Goal: Find contact information: Find contact information

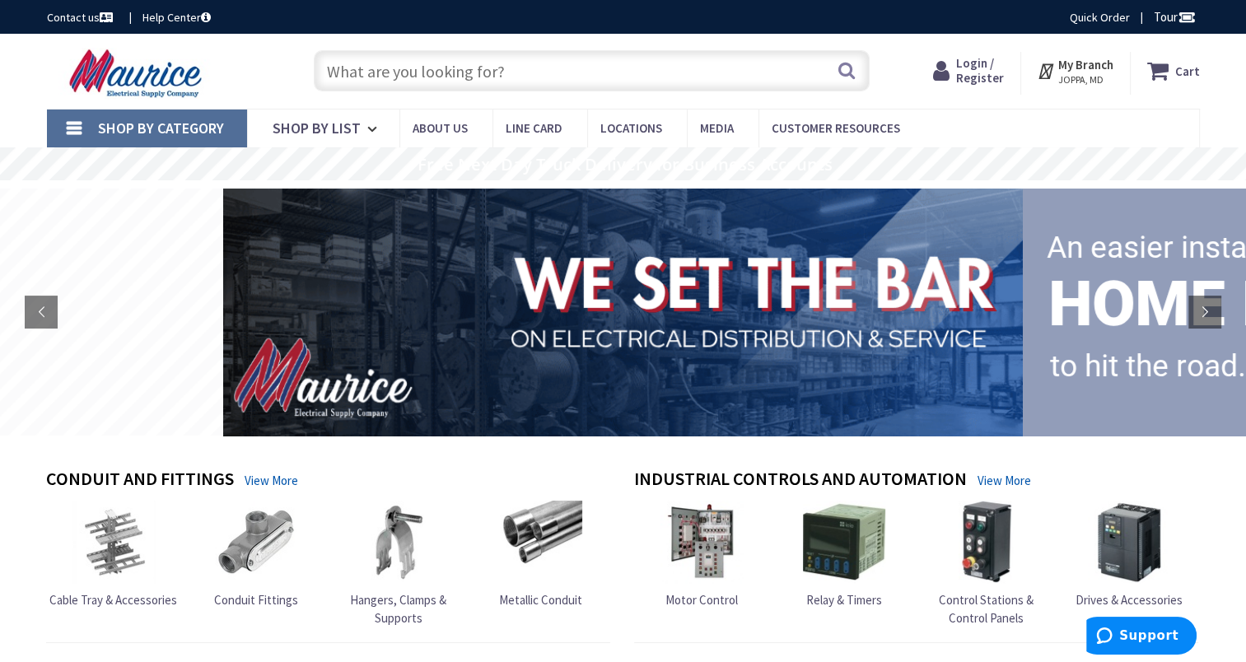
click at [506, 72] on input "text" at bounding box center [592, 70] width 556 height 41
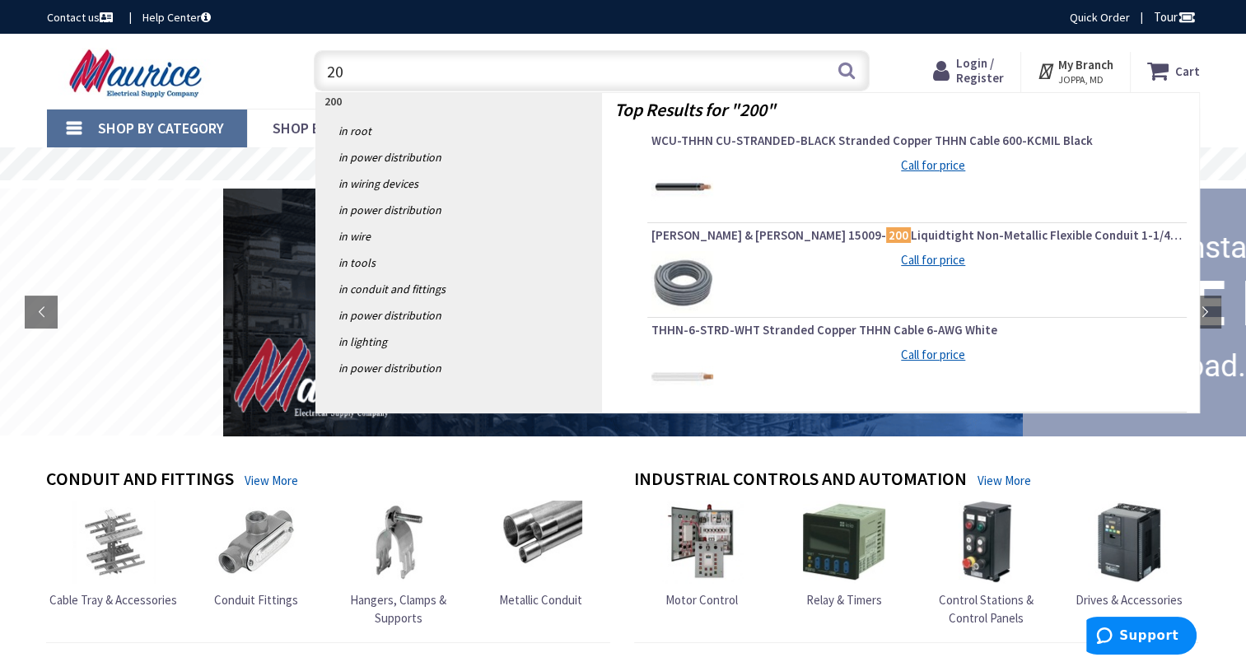
type input "2"
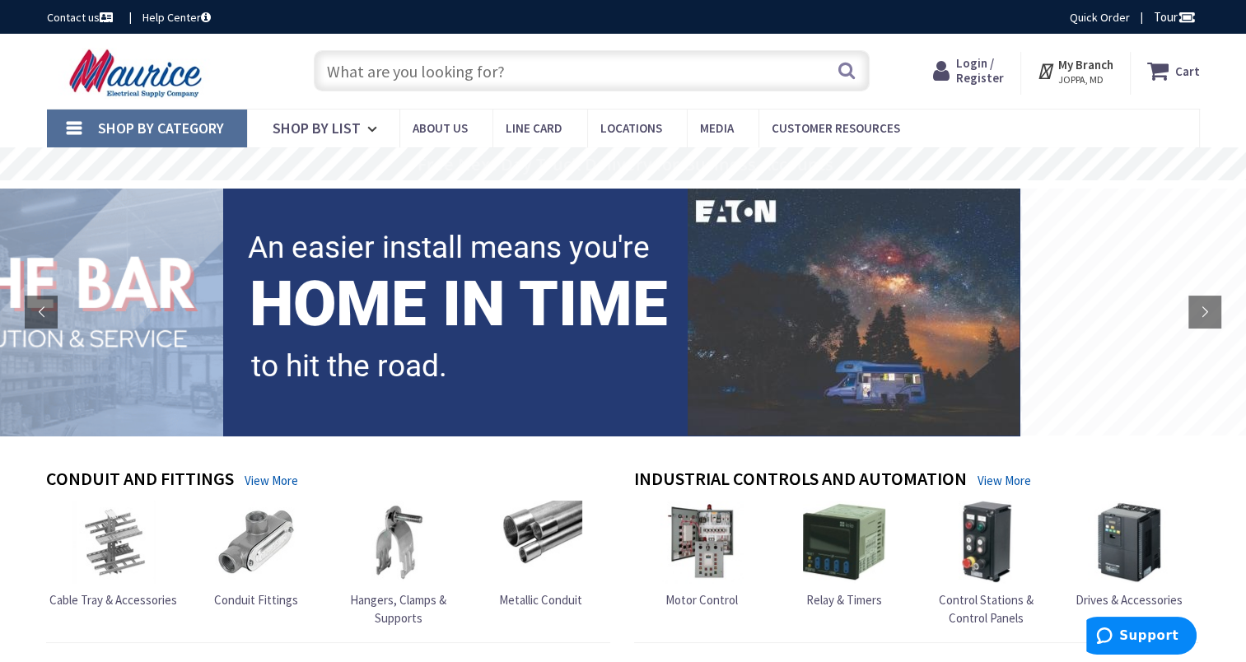
click at [1088, 66] on strong "My Branch" at bounding box center [1085, 65] width 55 height 16
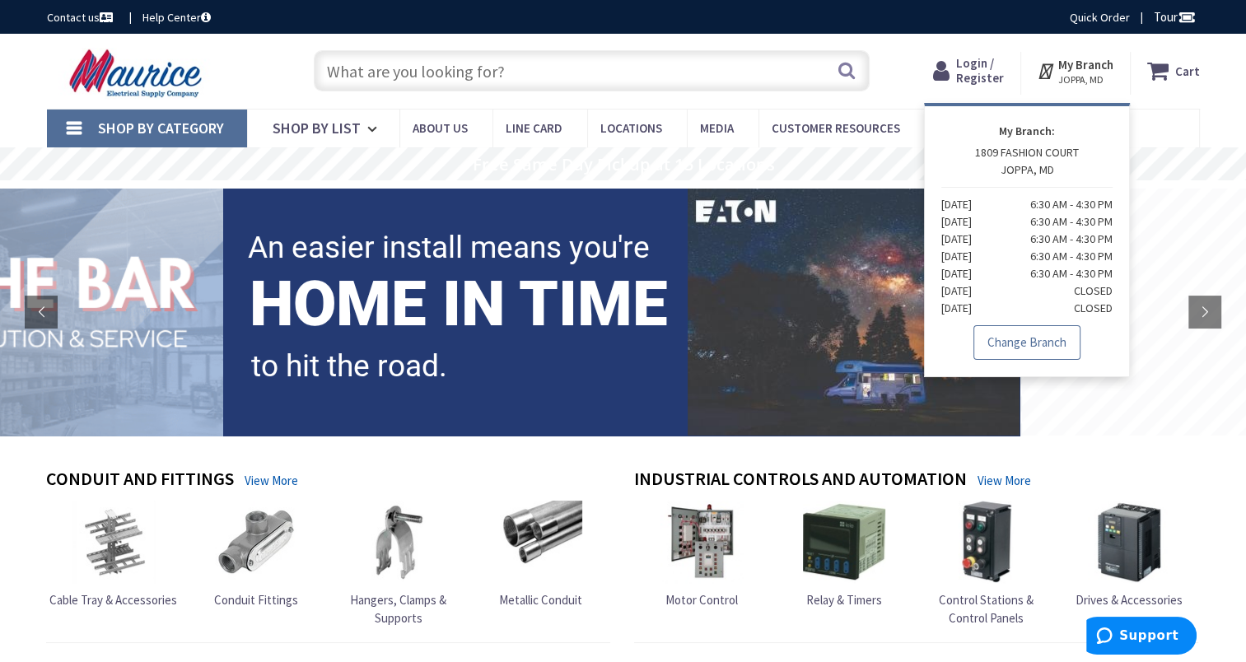
click at [1030, 340] on link "Change Branch" at bounding box center [1026, 342] width 107 height 35
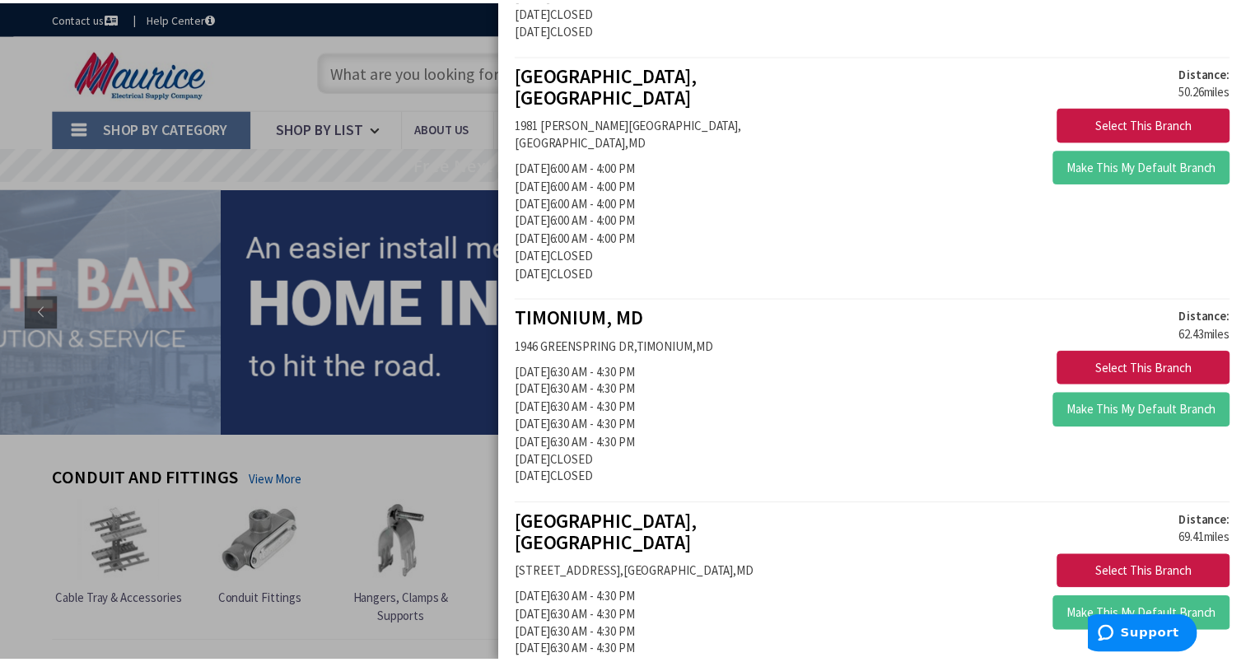
scroll to position [576, 0]
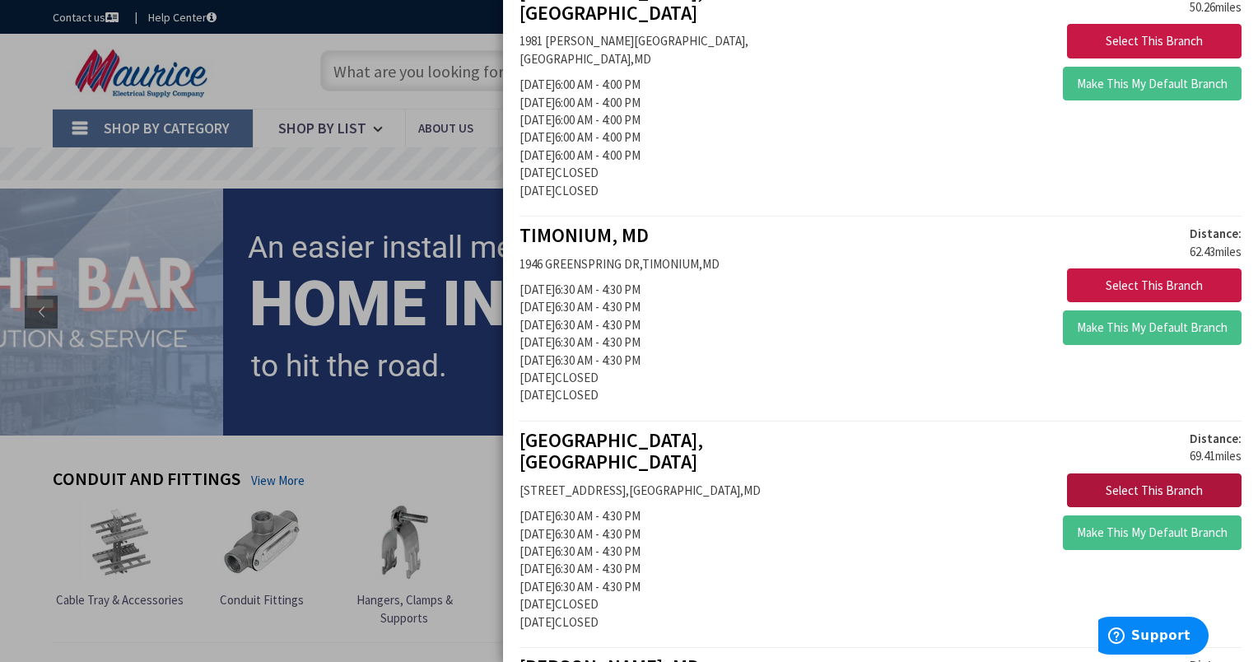
click at [1090, 473] on button "Select This Branch" at bounding box center [1154, 490] width 175 height 35
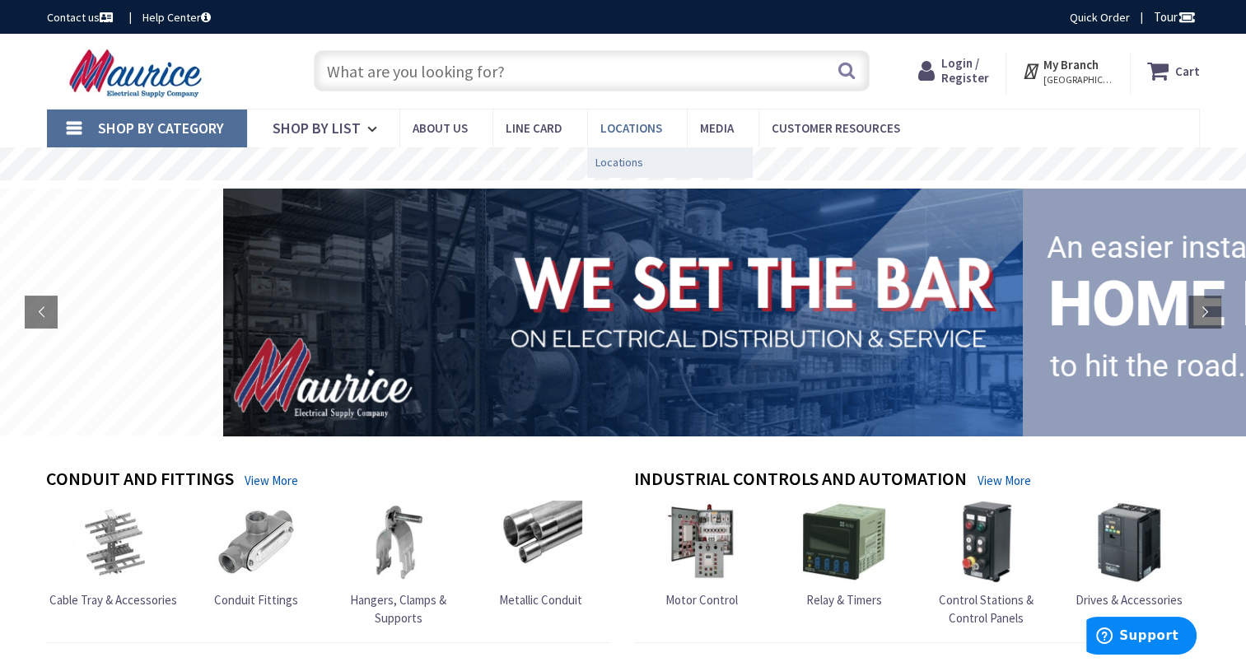
click at [609, 166] on span "Locations" at bounding box center [619, 162] width 48 height 16
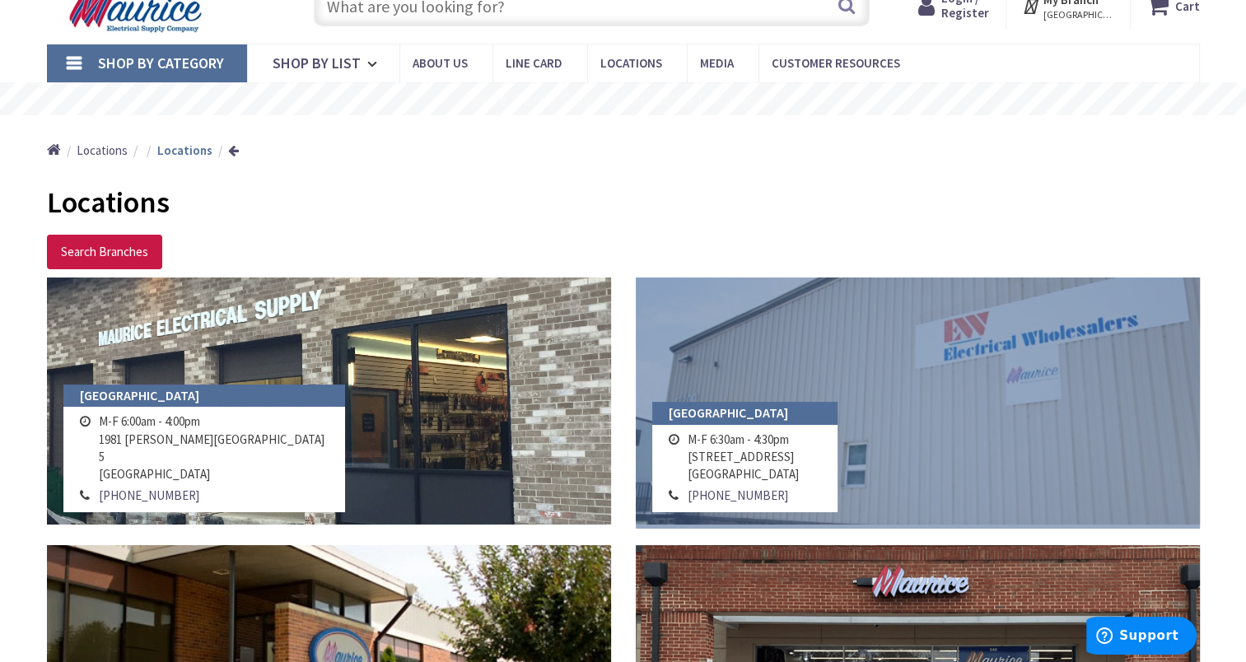
scroll to position [82, 0]
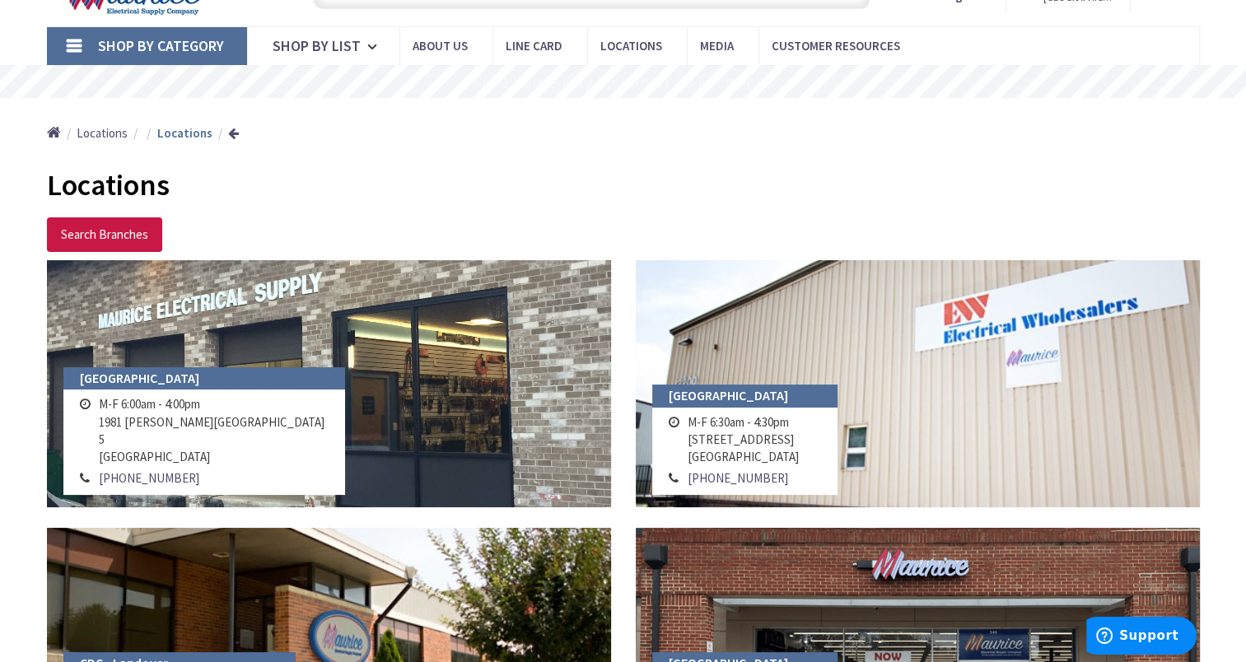
click at [753, 418] on td "M-F 6:30am - 4:30pm 12200 Old Baltimore Pike Beltsville, MD 20705" at bounding box center [742, 440] width 119 height 56
click at [738, 396] on h4 "[GEOGRAPHIC_DATA]" at bounding box center [744, 396] width 185 height 23
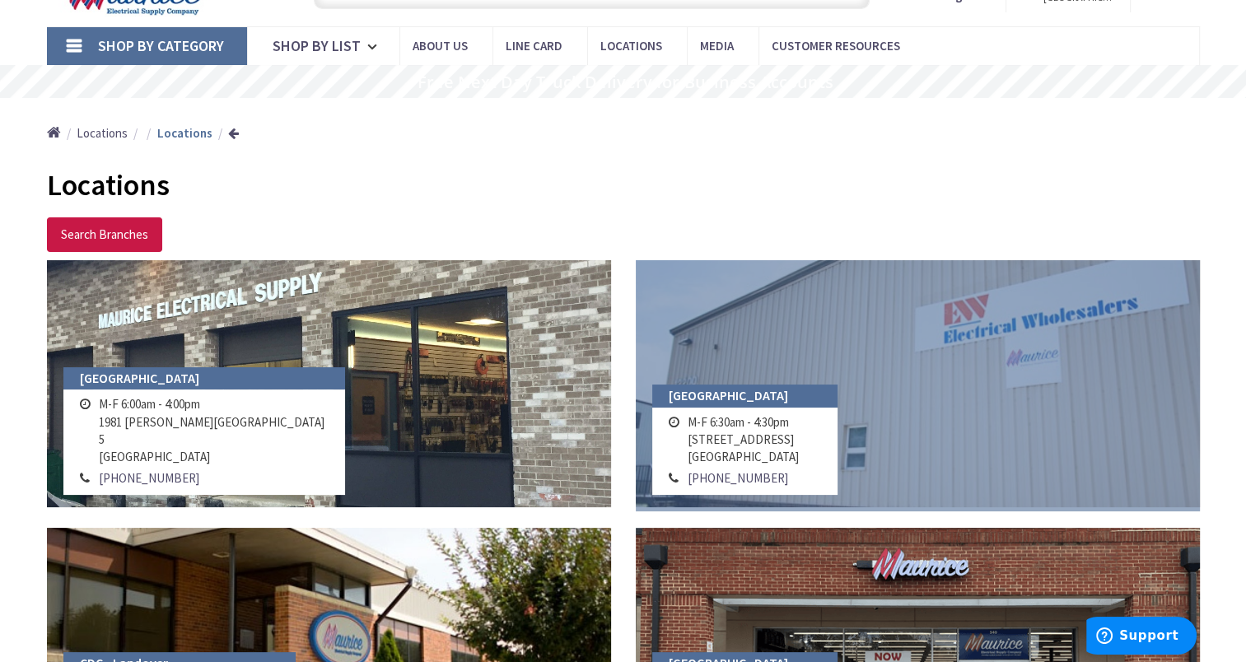
click at [1008, 352] on link at bounding box center [918, 383] width 564 height 247
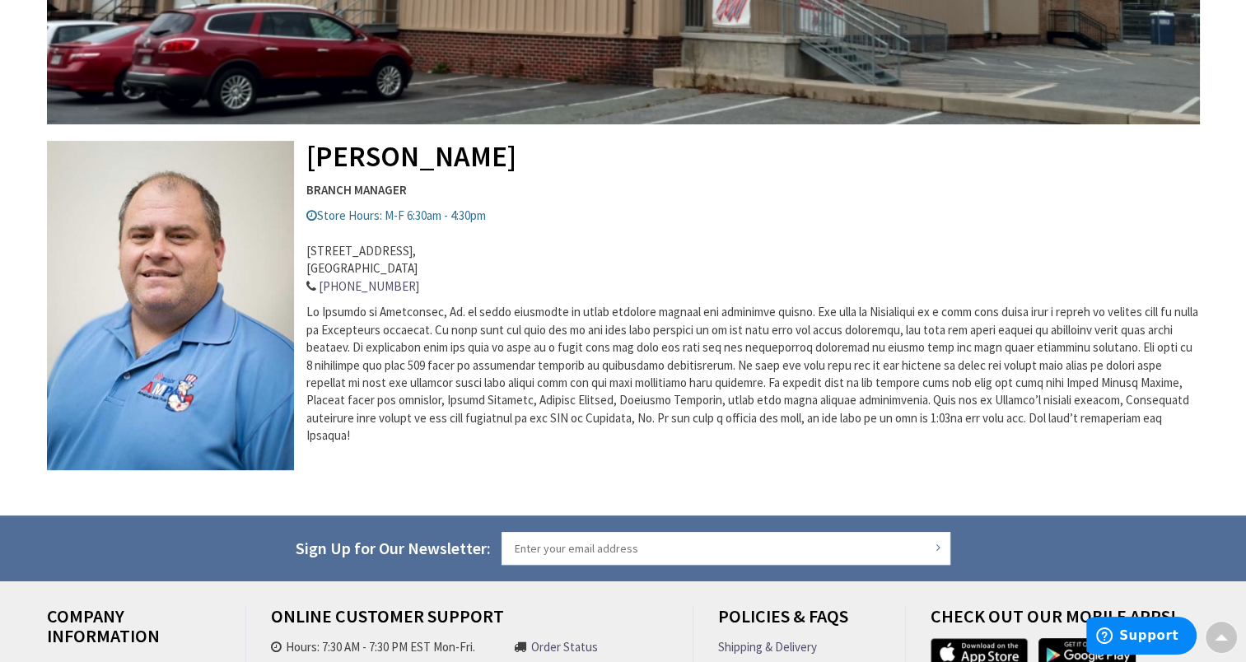
scroll to position [494, 0]
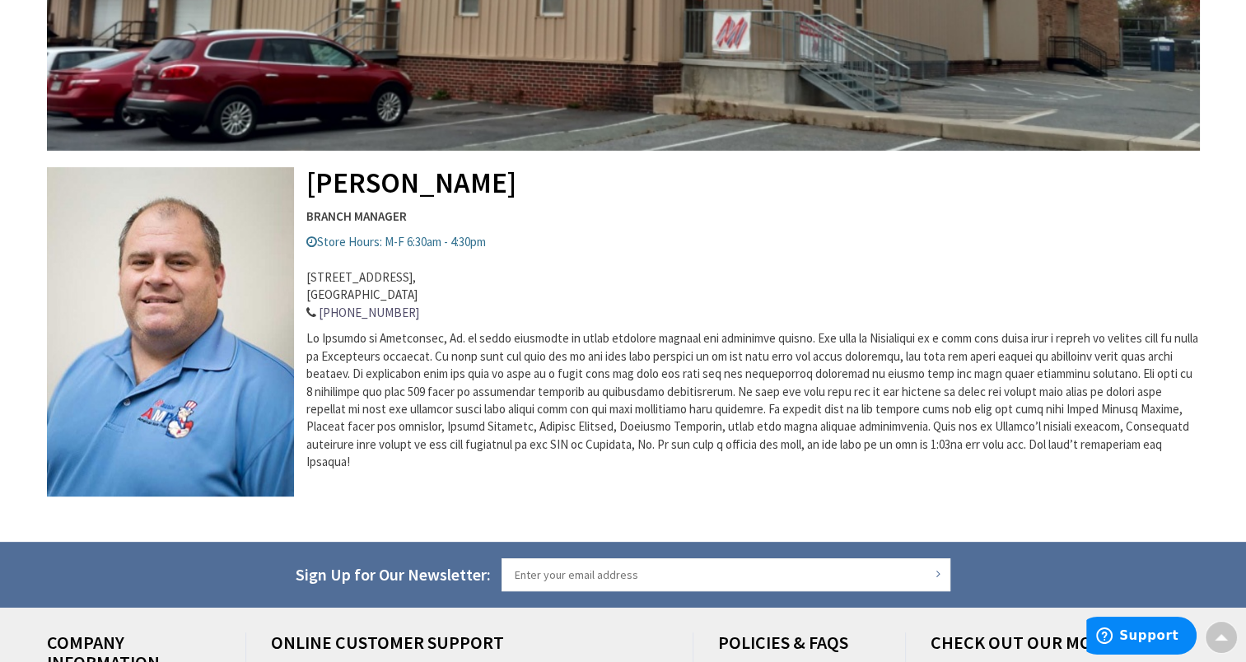
click at [576, 316] on address "[STREET_ADDRESS] 301-419-0020" at bounding box center [623, 286] width 1153 height 71
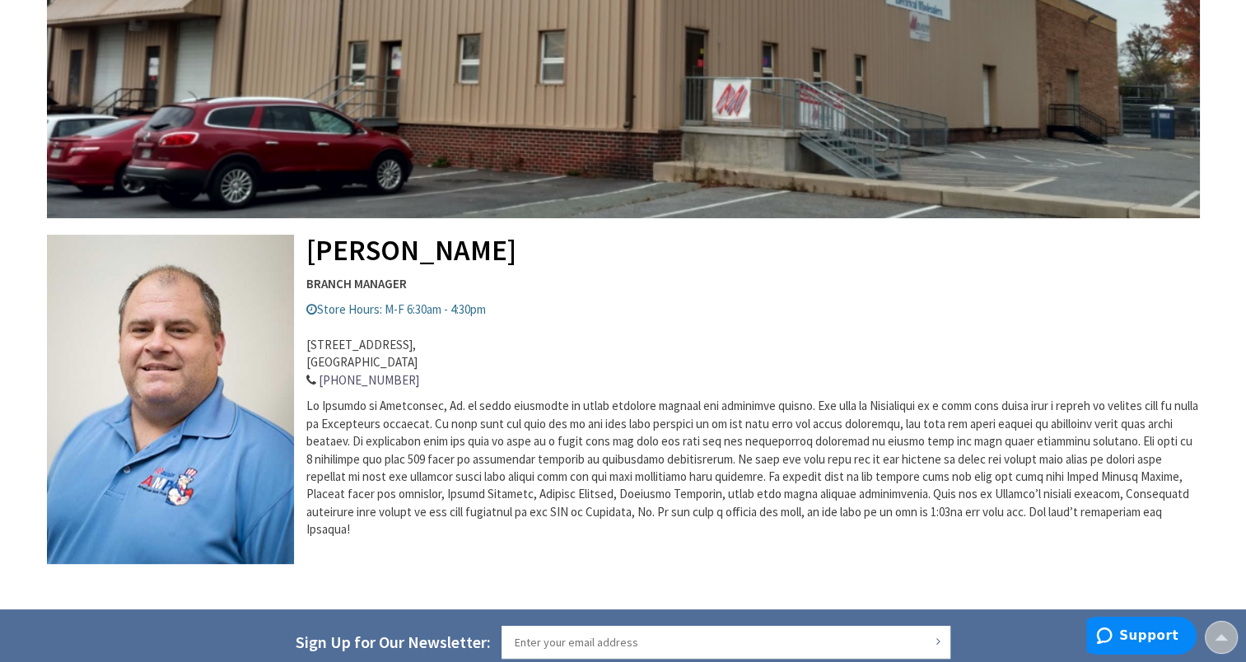
scroll to position [412, 0]
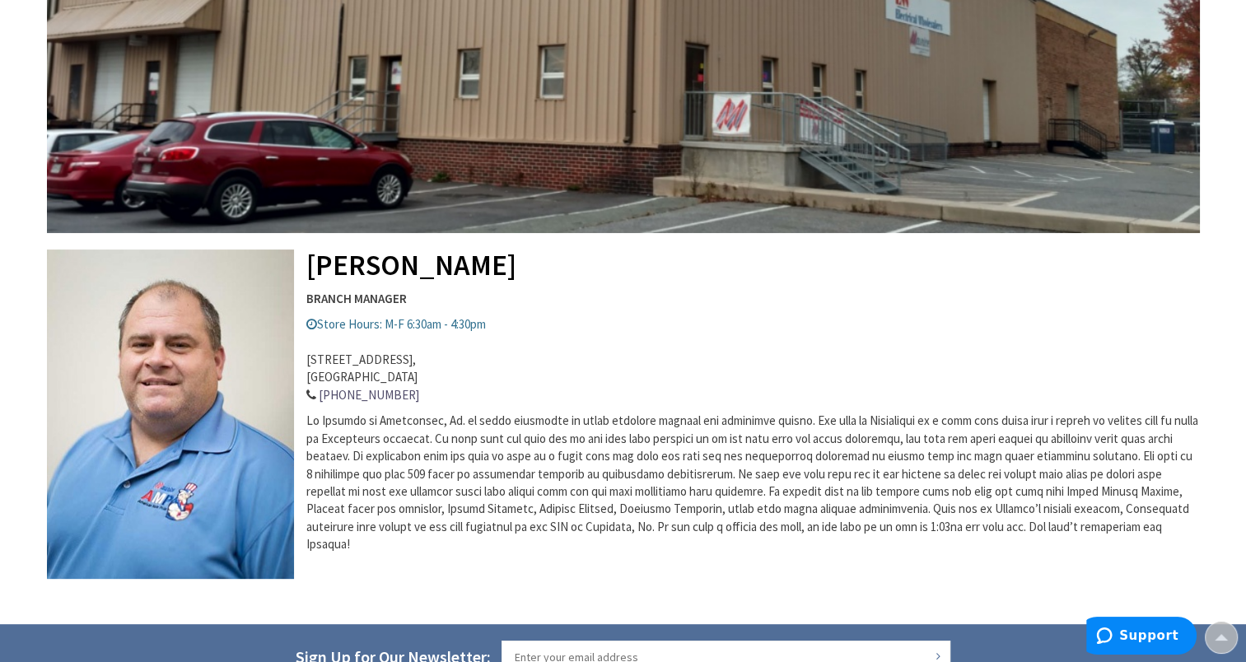
click at [479, 362] on address "[STREET_ADDRESS] 301-419-0020" at bounding box center [623, 369] width 1153 height 71
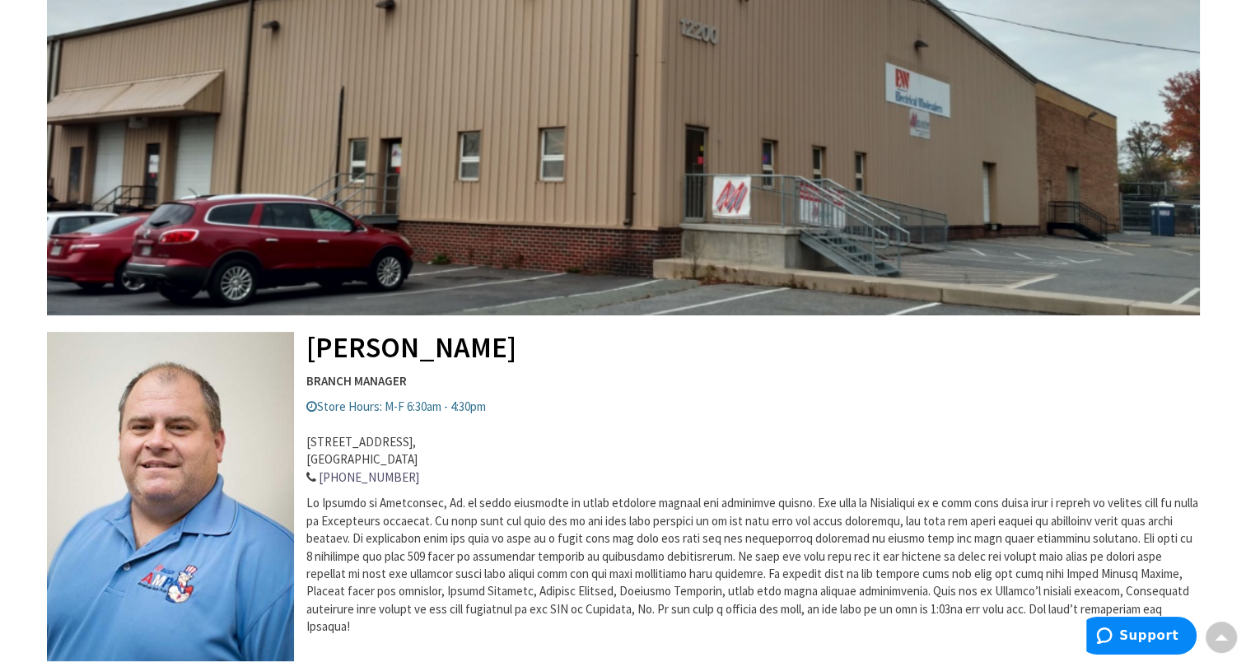
click at [357, 445] on address "[STREET_ADDRESS] 301-419-0020" at bounding box center [623, 451] width 1153 height 71
